Goal: Task Accomplishment & Management: Manage account settings

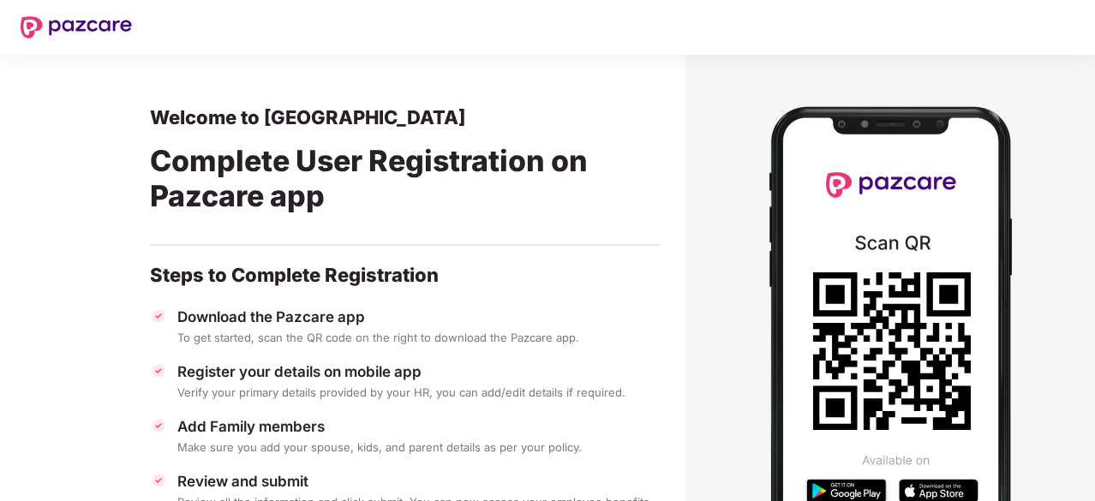
scroll to position [142, 0]
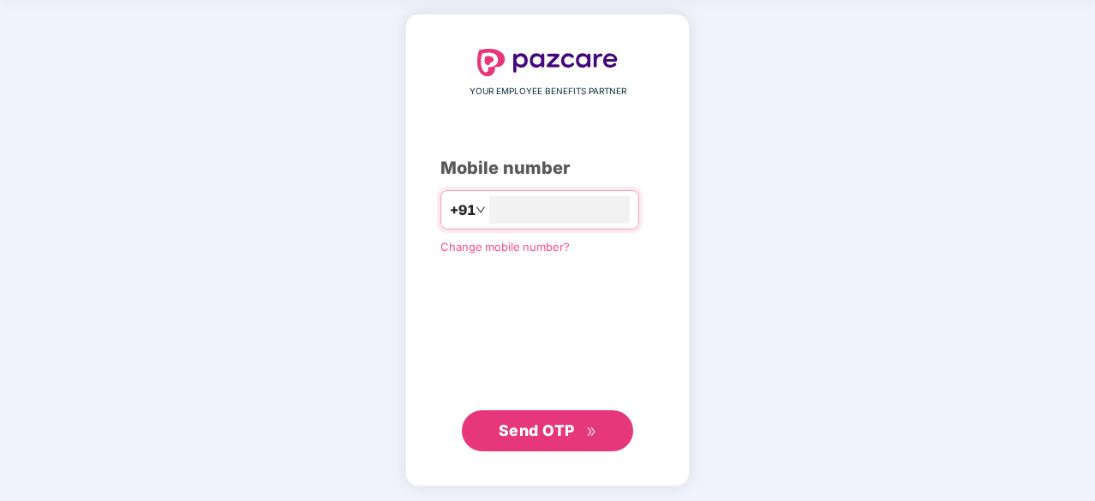
type input "**********"
click at [564, 431] on span "Send OTP" at bounding box center [537, 430] width 76 height 18
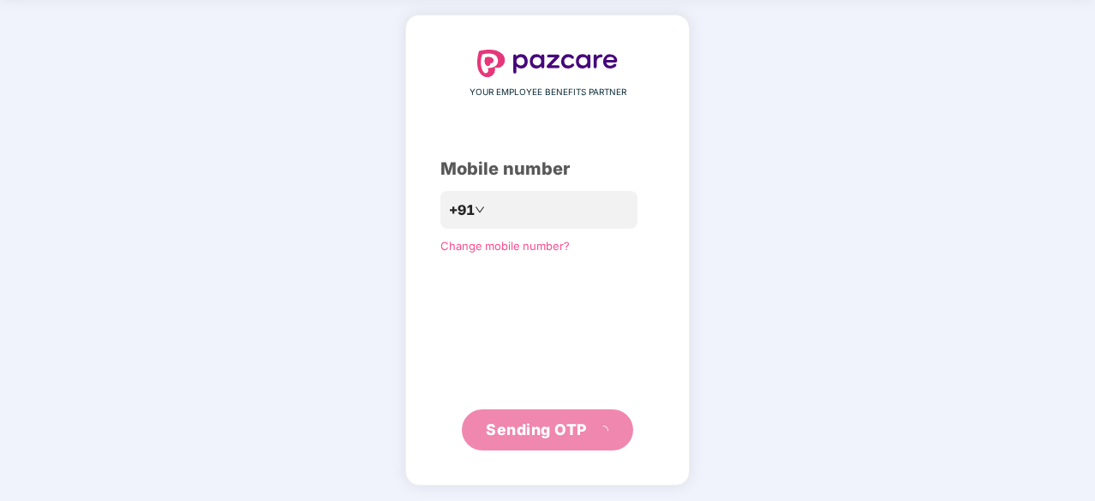
scroll to position [57, 0]
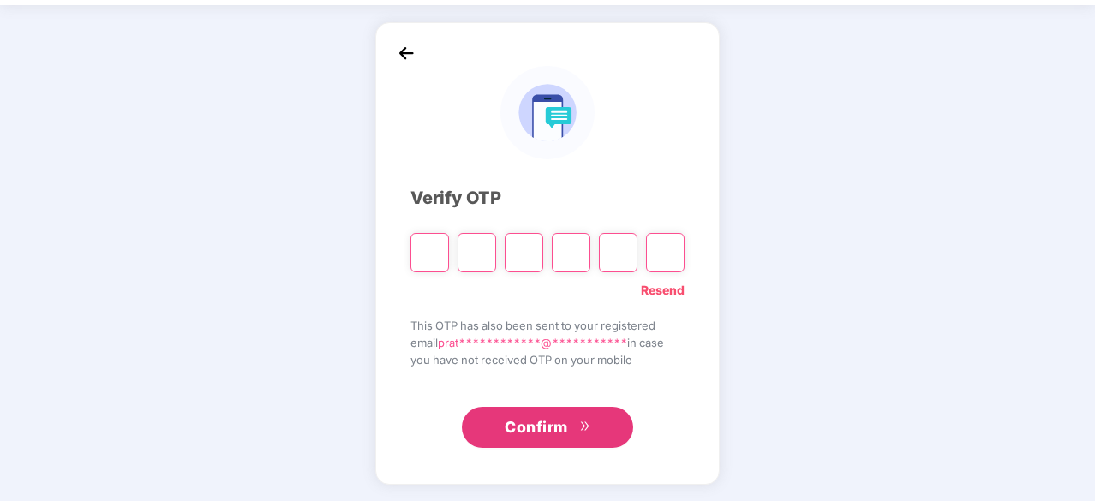
type input "*"
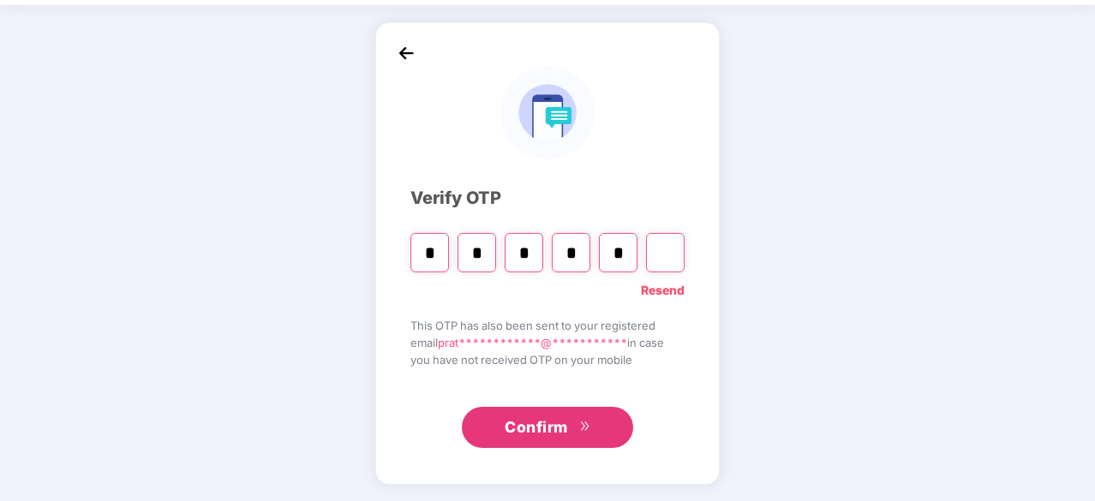
type input "*"
